Goal: Information Seeking & Learning: Learn about a topic

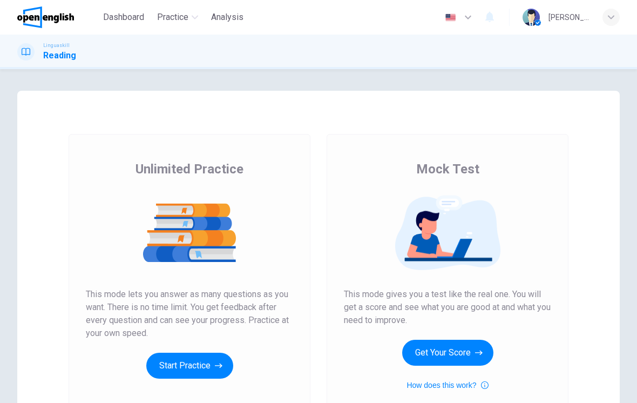
click at [446, 343] on button "Get Your Score" at bounding box center [447, 353] width 91 height 26
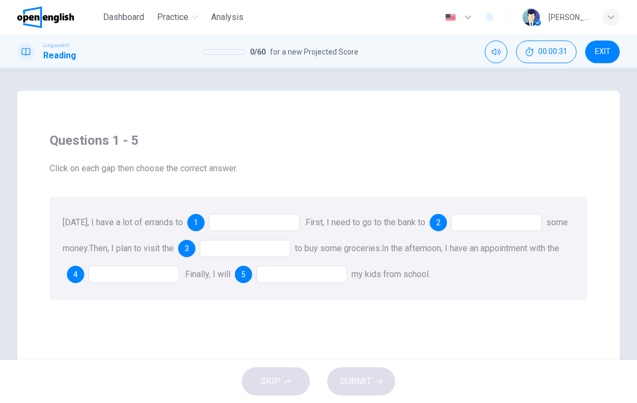
click at [193, 226] on div "1" at bounding box center [195, 222] width 17 height 17
click at [211, 225] on div at bounding box center [254, 222] width 91 height 17
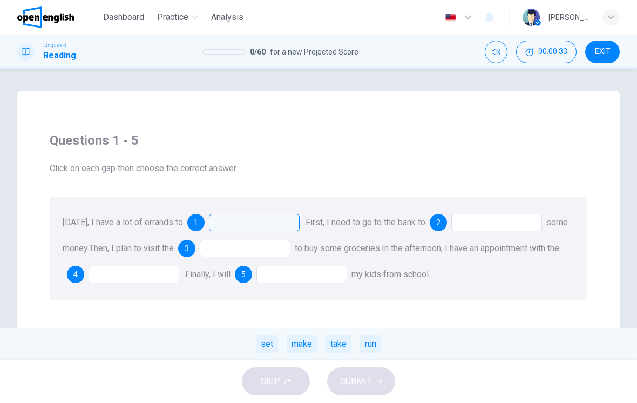
click at [242, 218] on div at bounding box center [254, 222] width 91 height 17
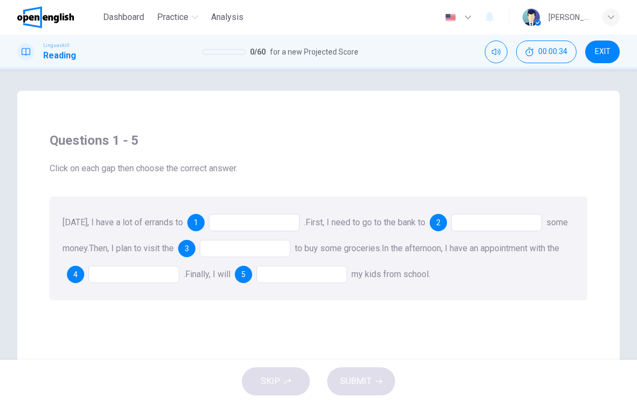
click at [246, 217] on div at bounding box center [254, 222] width 91 height 17
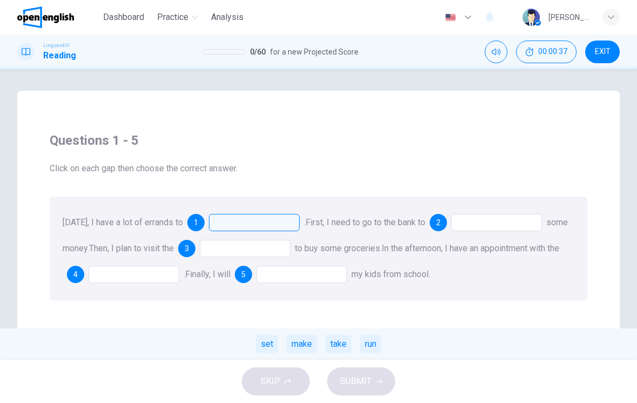
click at [307, 339] on div "make" at bounding box center [302, 344] width 30 height 18
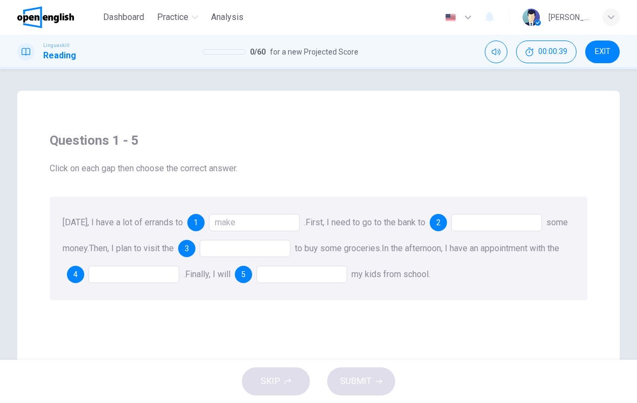
click at [249, 221] on div "make" at bounding box center [254, 222] width 91 height 17
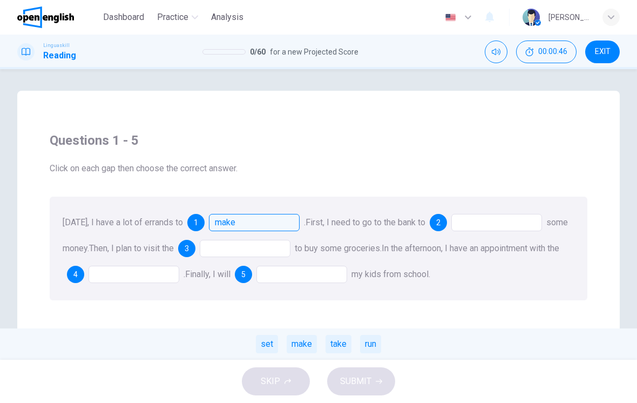
click at [476, 223] on div at bounding box center [496, 222] width 91 height 17
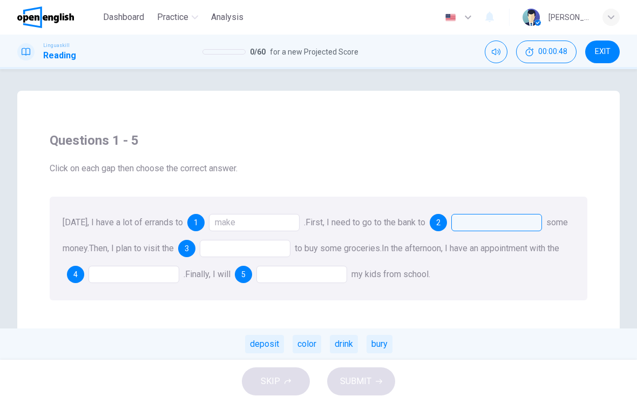
click at [486, 225] on div at bounding box center [496, 222] width 91 height 17
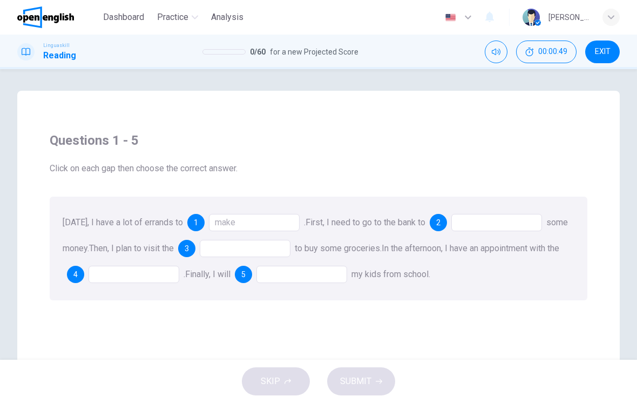
click at [492, 224] on div at bounding box center [496, 222] width 91 height 17
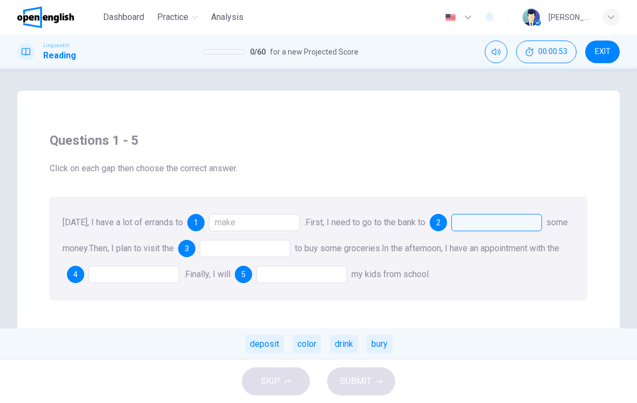
click at [271, 342] on div "deposit" at bounding box center [264, 344] width 39 height 18
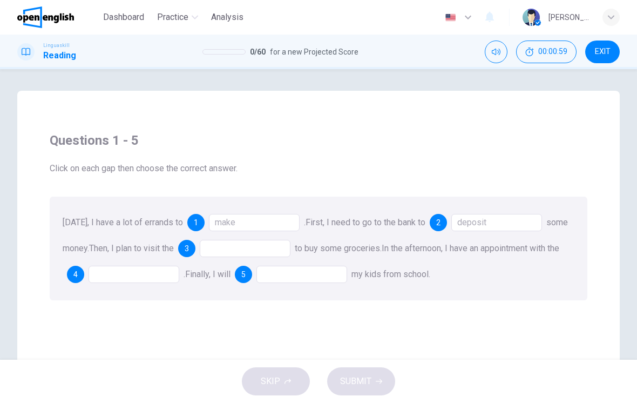
click at [249, 246] on div at bounding box center [245, 248] width 91 height 17
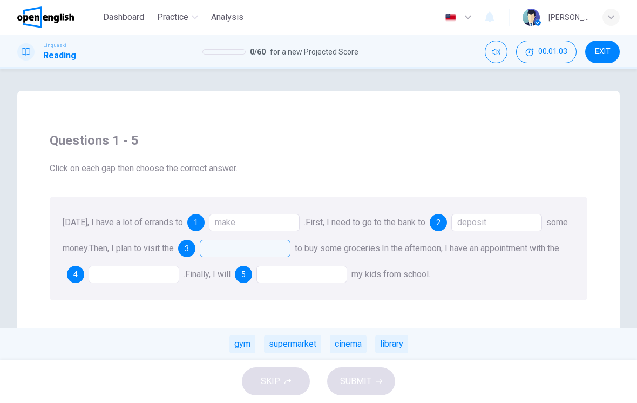
click at [293, 339] on div "supermarket" at bounding box center [292, 344] width 57 height 18
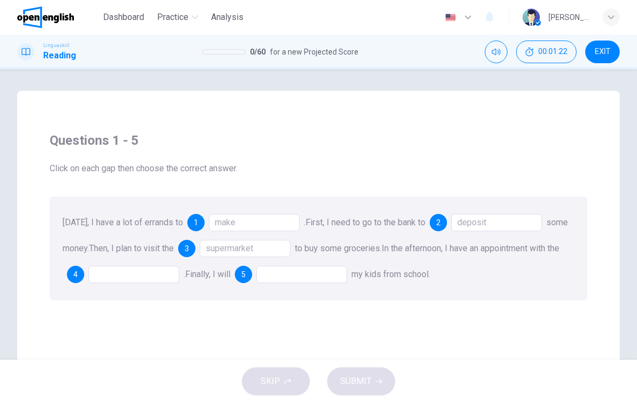
click at [153, 275] on div at bounding box center [134, 274] width 91 height 17
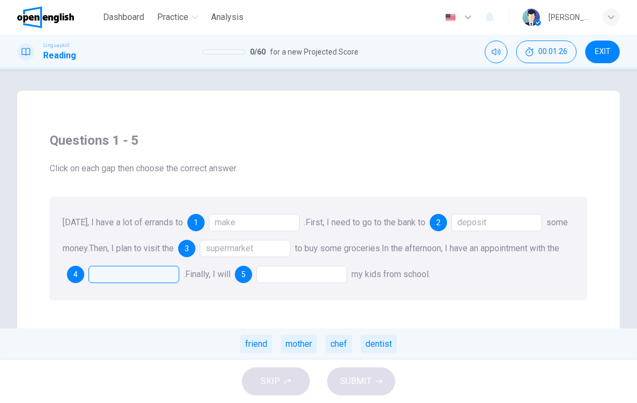
click at [378, 343] on div "dentist" at bounding box center [379, 344] width 36 height 18
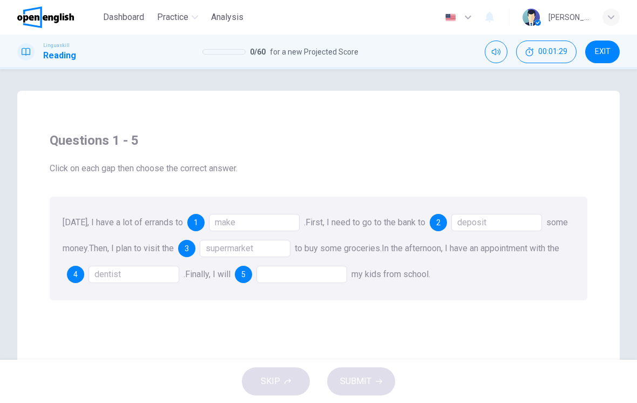
click at [323, 278] on div at bounding box center [301, 274] width 91 height 17
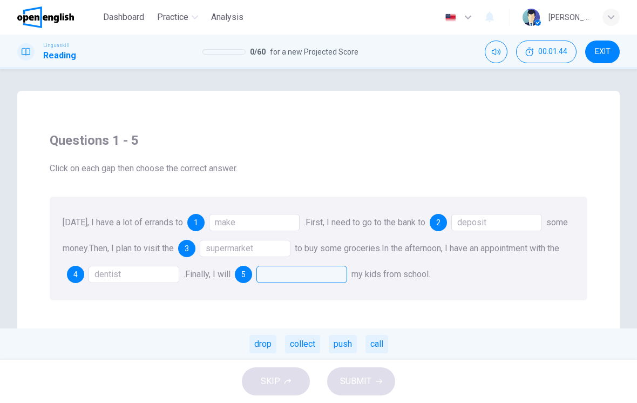
click at [263, 343] on div "drop" at bounding box center [262, 344] width 27 height 18
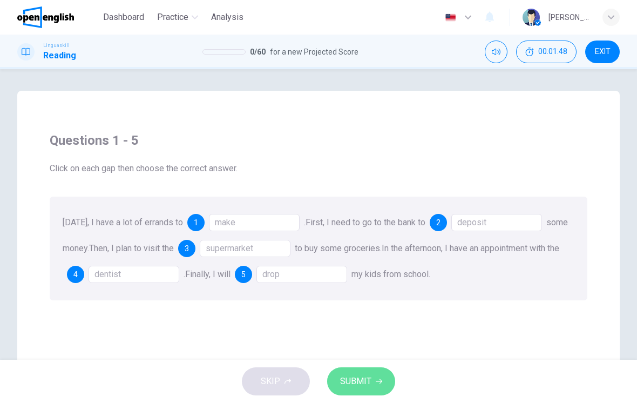
click at [373, 394] on button "SUBMIT" at bounding box center [361, 381] width 68 height 28
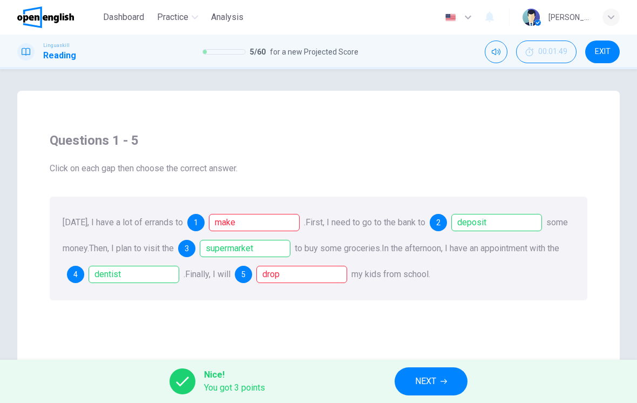
click at [327, 274] on div "drop" at bounding box center [301, 274] width 91 height 17
click at [328, 322] on div "Questions 1 - 5 Click on each gap then choose the correct answer. [DATE], I hav…" at bounding box center [318, 308] width 603 height 434
click at [260, 226] on div "make" at bounding box center [254, 222] width 91 height 17
click at [235, 224] on div "make" at bounding box center [254, 222] width 91 height 17
click at [259, 221] on div "make" at bounding box center [254, 222] width 91 height 17
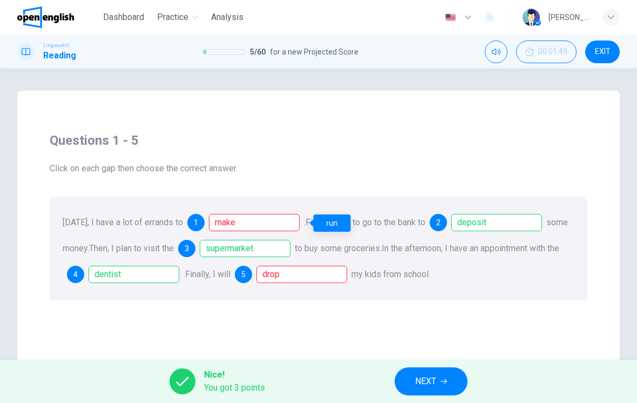
click at [431, 382] on span "NEXT" at bounding box center [425, 381] width 21 height 15
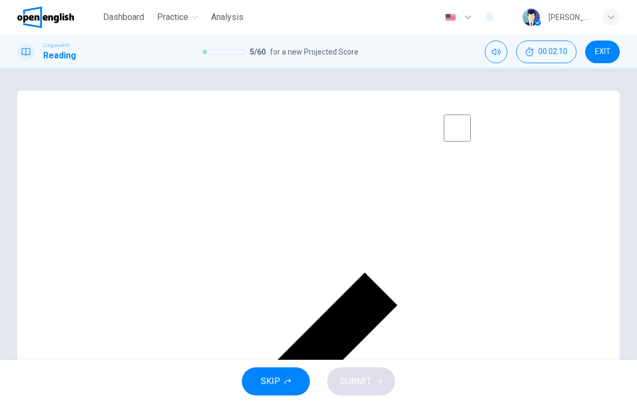
click at [367, 379] on span "SUBMIT" at bounding box center [355, 381] width 31 height 15
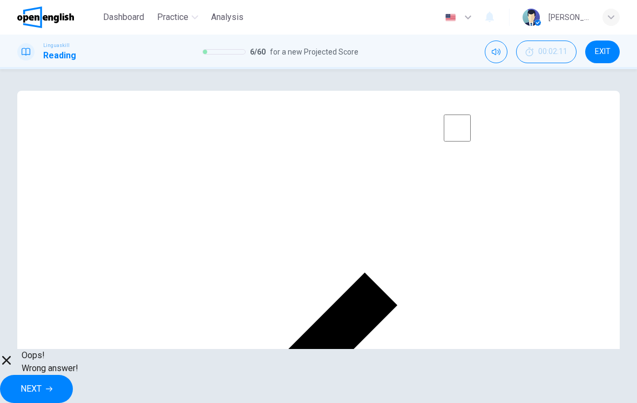
click at [42, 381] on span "NEXT" at bounding box center [31, 388] width 21 height 15
